Goal: Task Accomplishment & Management: Complete application form

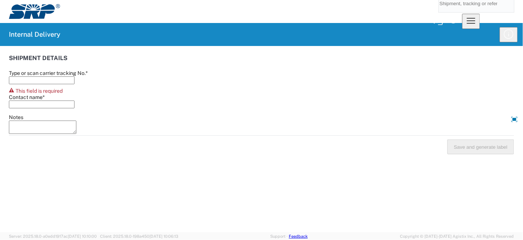
drag, startPoint x: 32, startPoint y: 81, endPoint x: 47, endPoint y: 89, distance: 17.9
click at [35, 83] on input "Type or scan carrier tracking No. *" at bounding box center [42, 80] width 66 height 8
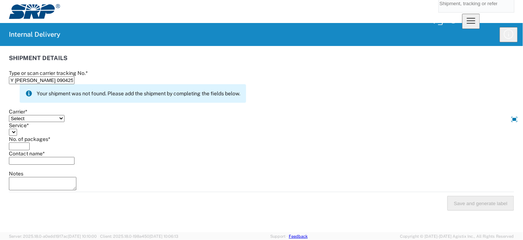
type input "Y [PERSON_NAME] 090425"
click at [55, 122] on select "Select Amazon Logistics ATI Trucking BC Dimerco Logistics Empire Southwest FedE…" at bounding box center [37, 118] width 56 height 7
select select "18713"
click at [12, 115] on select "Select Amazon Logistics ATI Trucking BC Dimerco Logistics Empire Southwest FedE…" at bounding box center [37, 118] width 56 height 7
click at [42, 136] on select "Select Ground Inter-Office" at bounding box center [25, 132] width 33 height 7
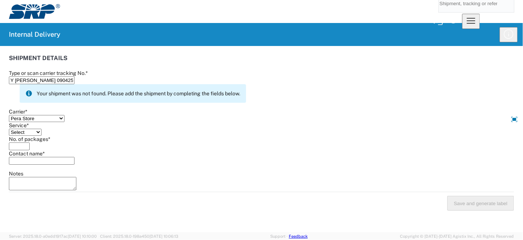
select select "35763"
click at [12, 136] on select "Select Ground Inter-Office" at bounding box center [25, 132] width 33 height 7
drag, startPoint x: 45, startPoint y: 172, endPoint x: 52, endPoint y: 171, distance: 7.4
click at [30, 150] on input "No. of packages *" at bounding box center [19, 146] width 21 height 8
type input "1"
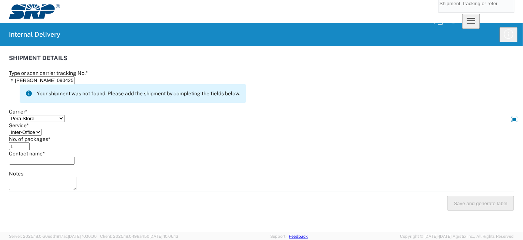
click at [67, 165] on input "Contact name *" at bounding box center [42, 161] width 66 height 8
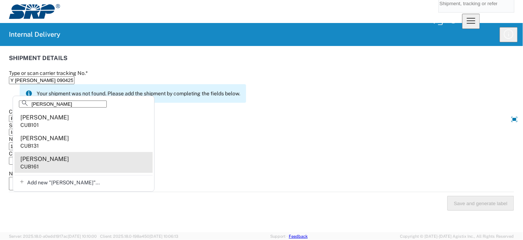
type input "[PERSON_NAME]"
click at [69, 162] on agx-address-suggestion-item "[PERSON_NAME] CUB161" at bounding box center [83, 162] width 138 height 21
type input "[PERSON_NAME]"
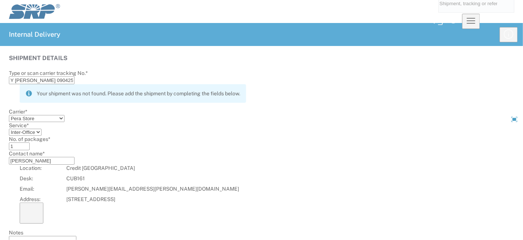
select select
